Goal: Browse casually

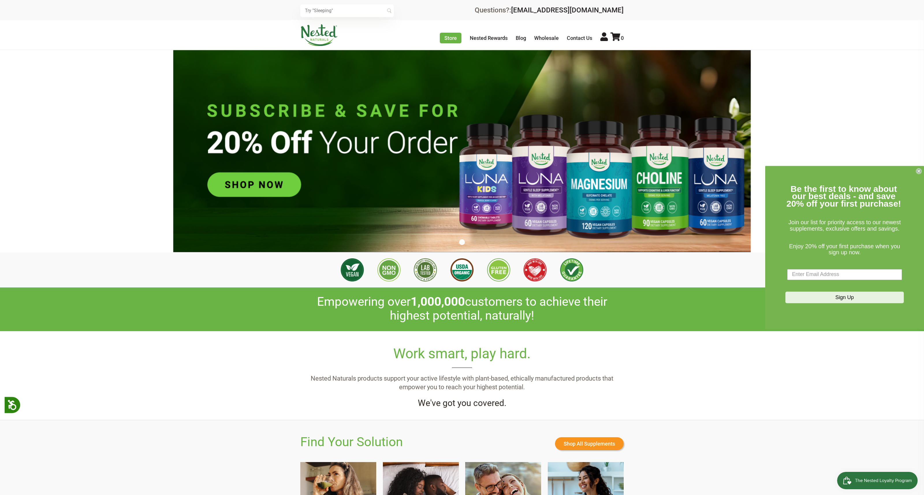
scroll to position [0, 508]
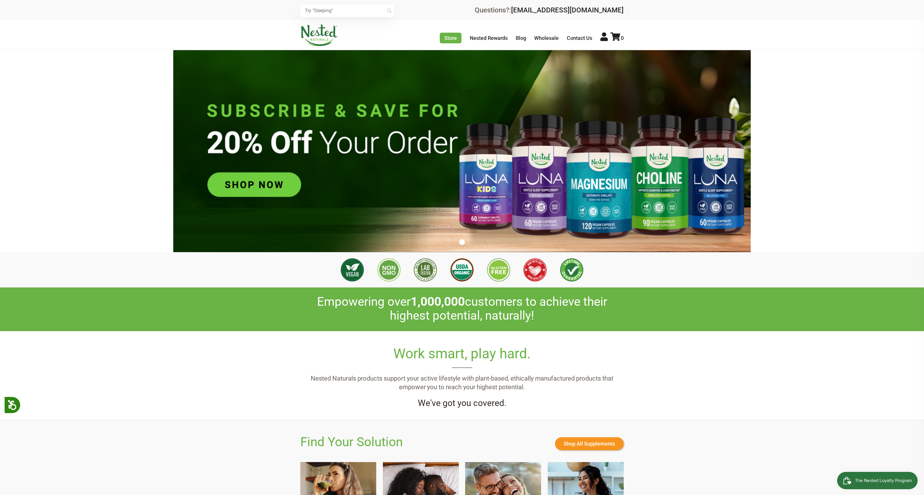
scroll to position [0, 609]
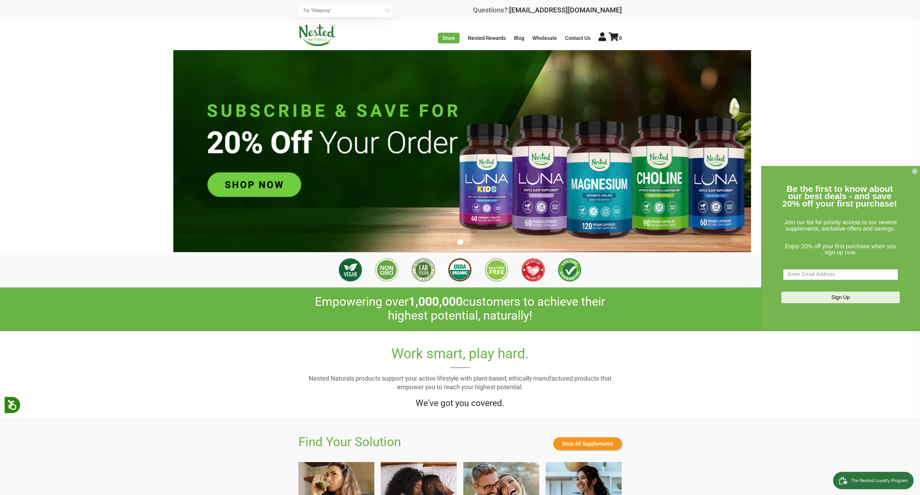
scroll to position [0, 406]
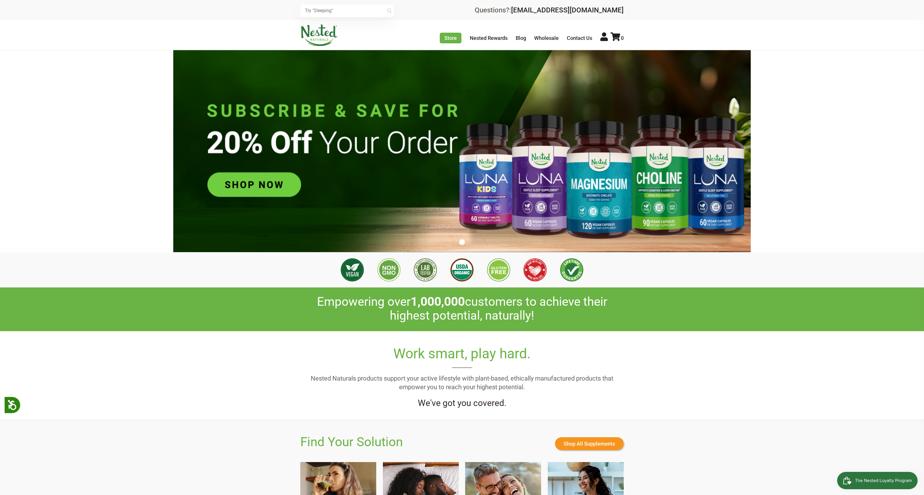
scroll to position [0, 304]
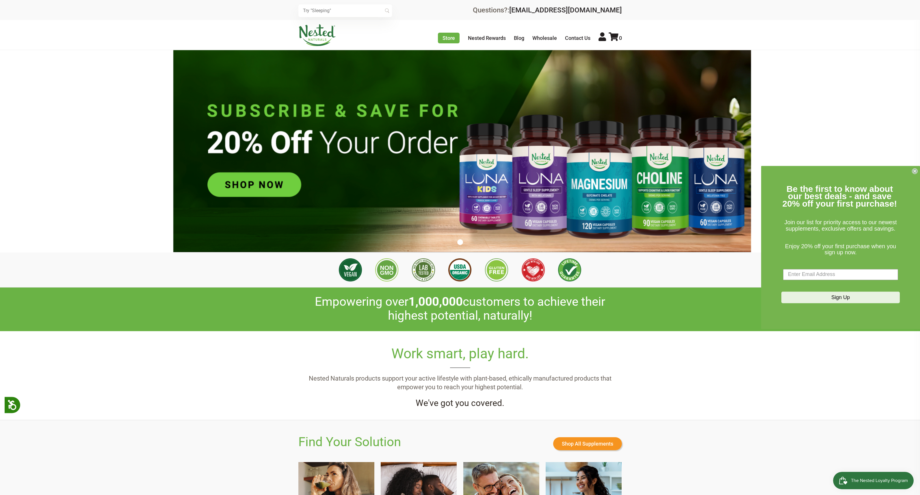
scroll to position [0, 508]
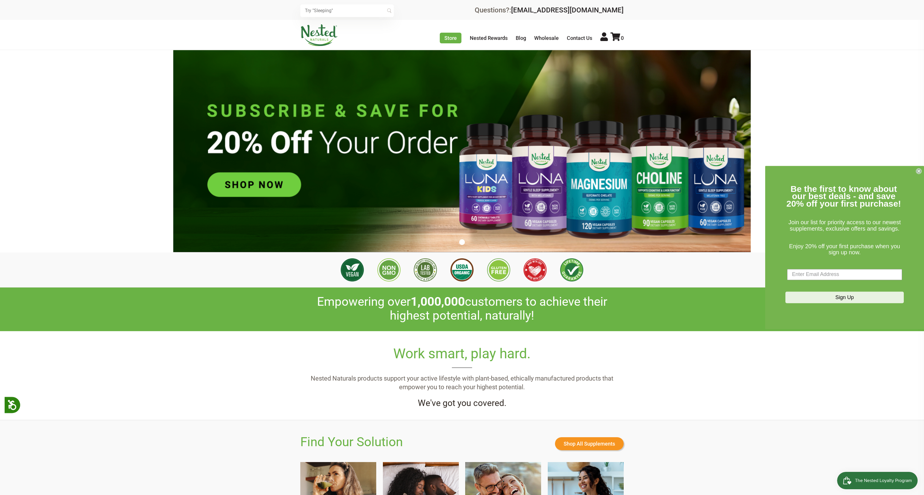
scroll to position [0, 406]
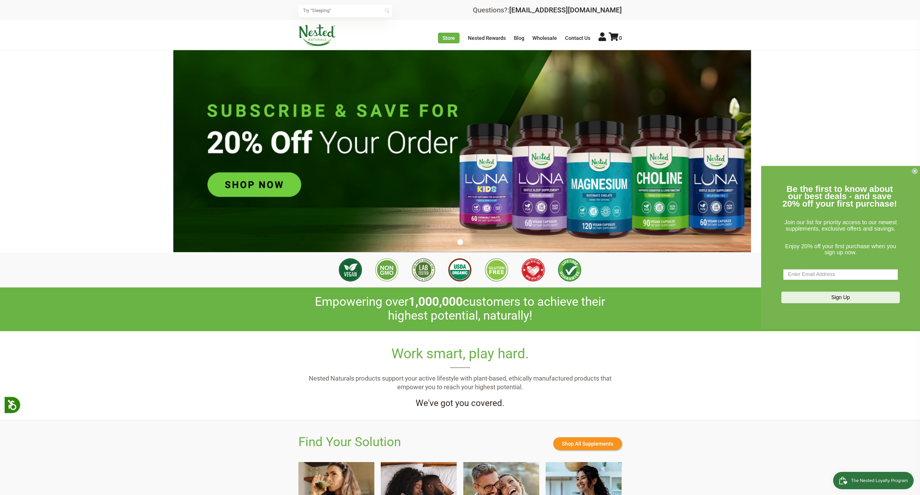
scroll to position [0, 508]
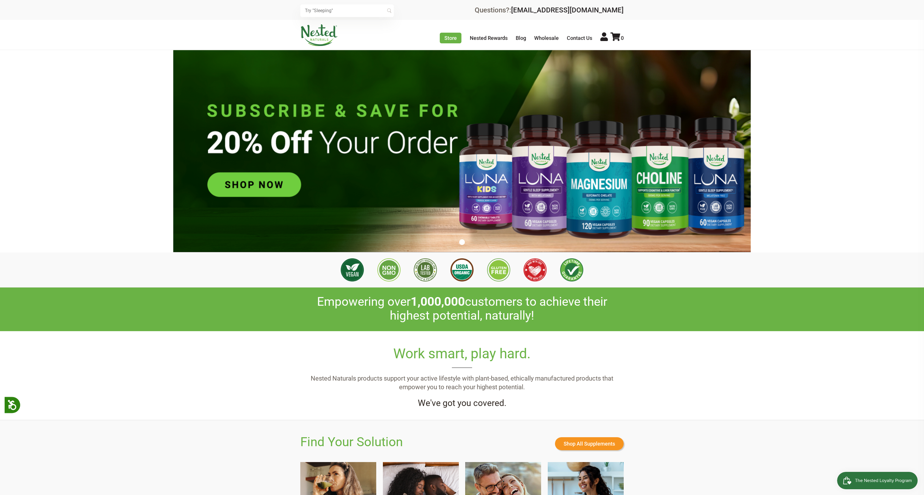
scroll to position [0, 406]
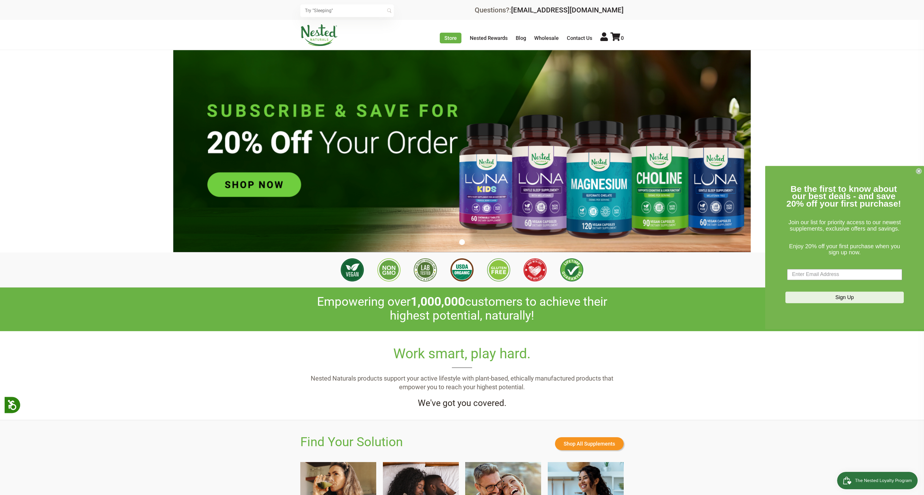
scroll to position [0, 406]
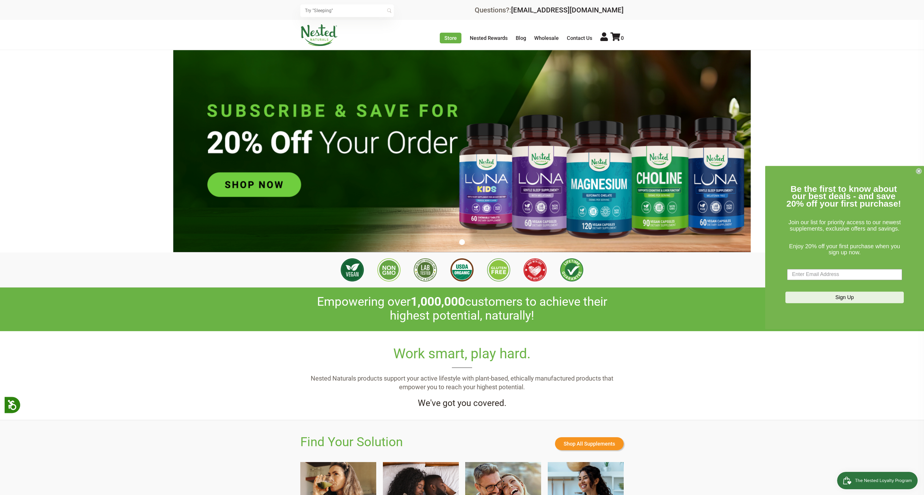
scroll to position [0, 406]
